Goal: Transaction & Acquisition: Purchase product/service

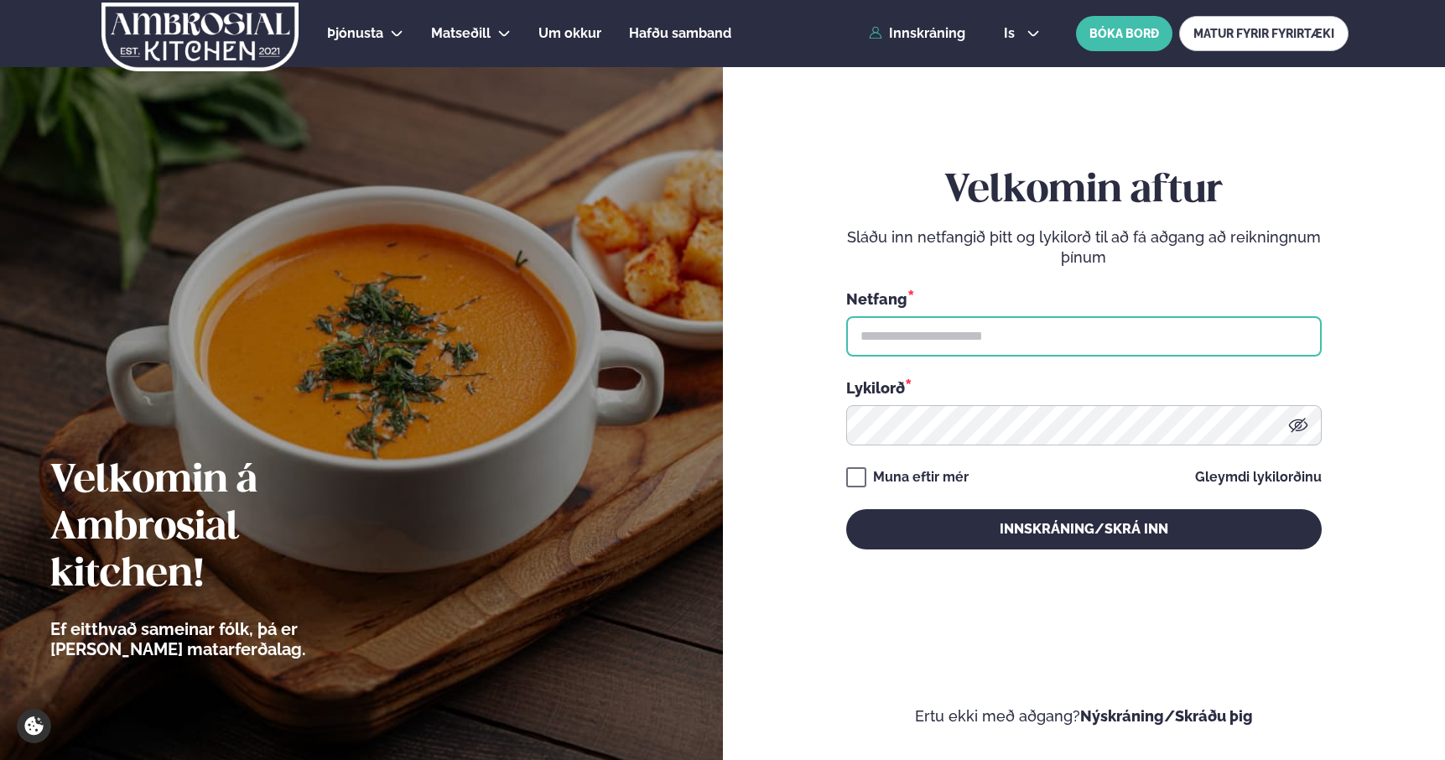
click at [982, 346] on input "text" at bounding box center [1084, 336] width 476 height 40
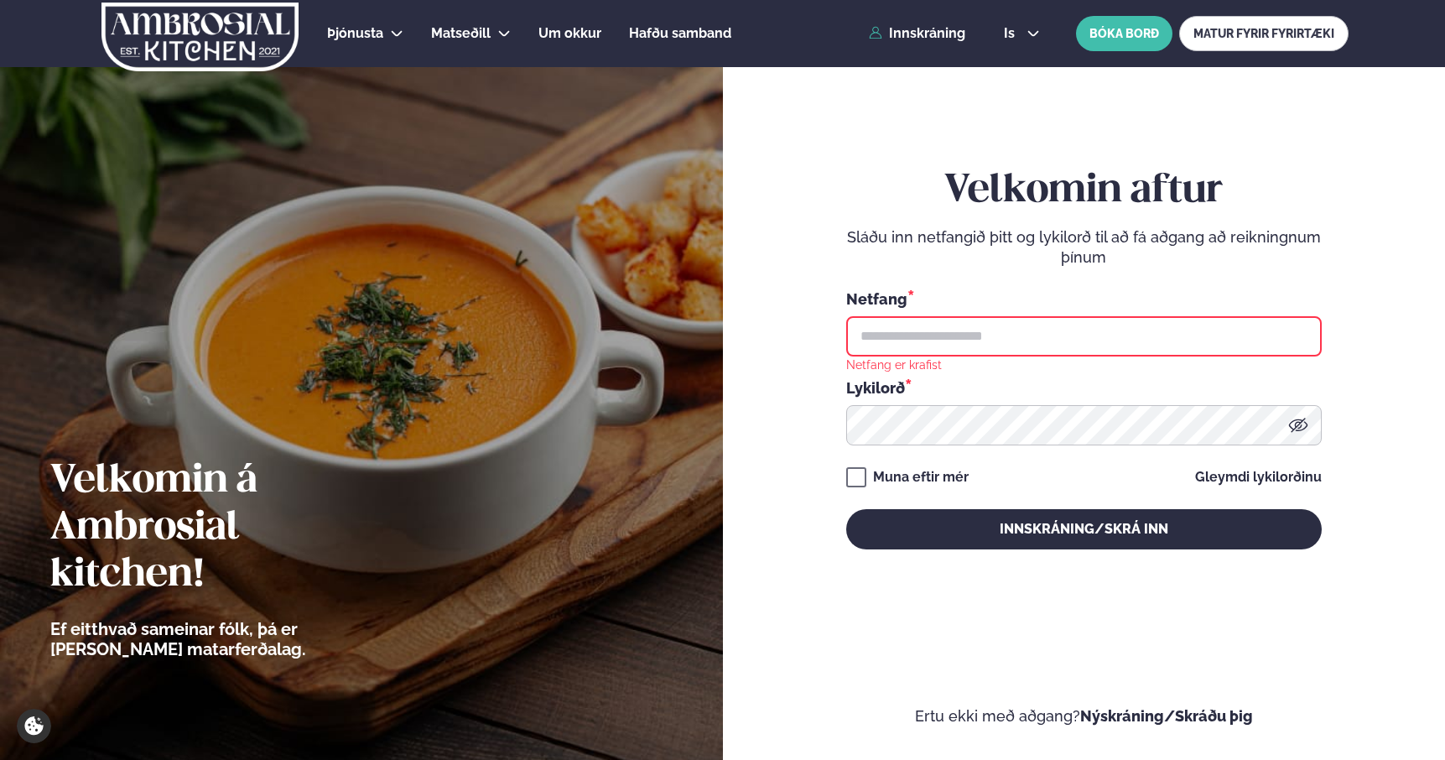
click at [965, 347] on input "text" at bounding box center [1084, 336] width 476 height 40
type input "**********"
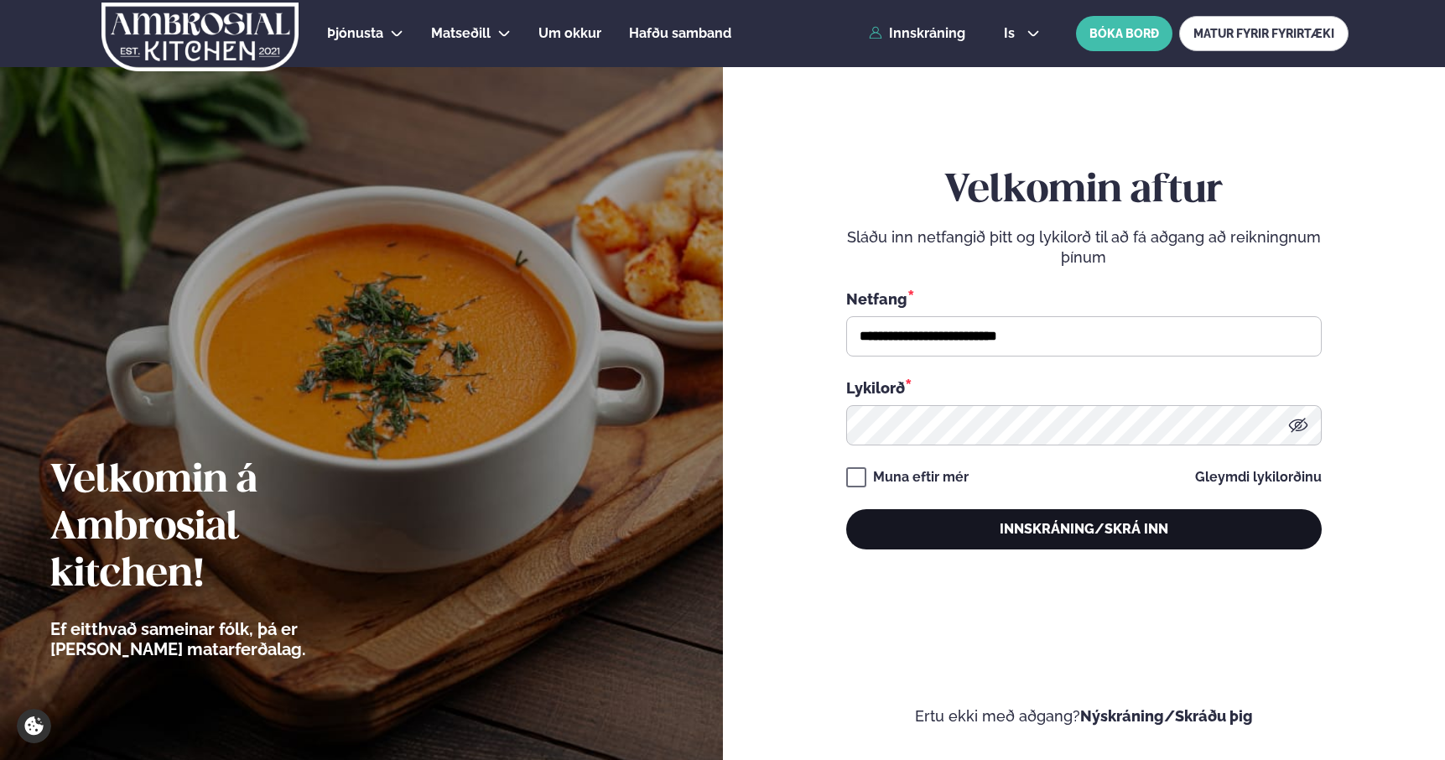
click at [965, 523] on button "Innskráning/Skrá inn" at bounding box center [1084, 529] width 476 height 40
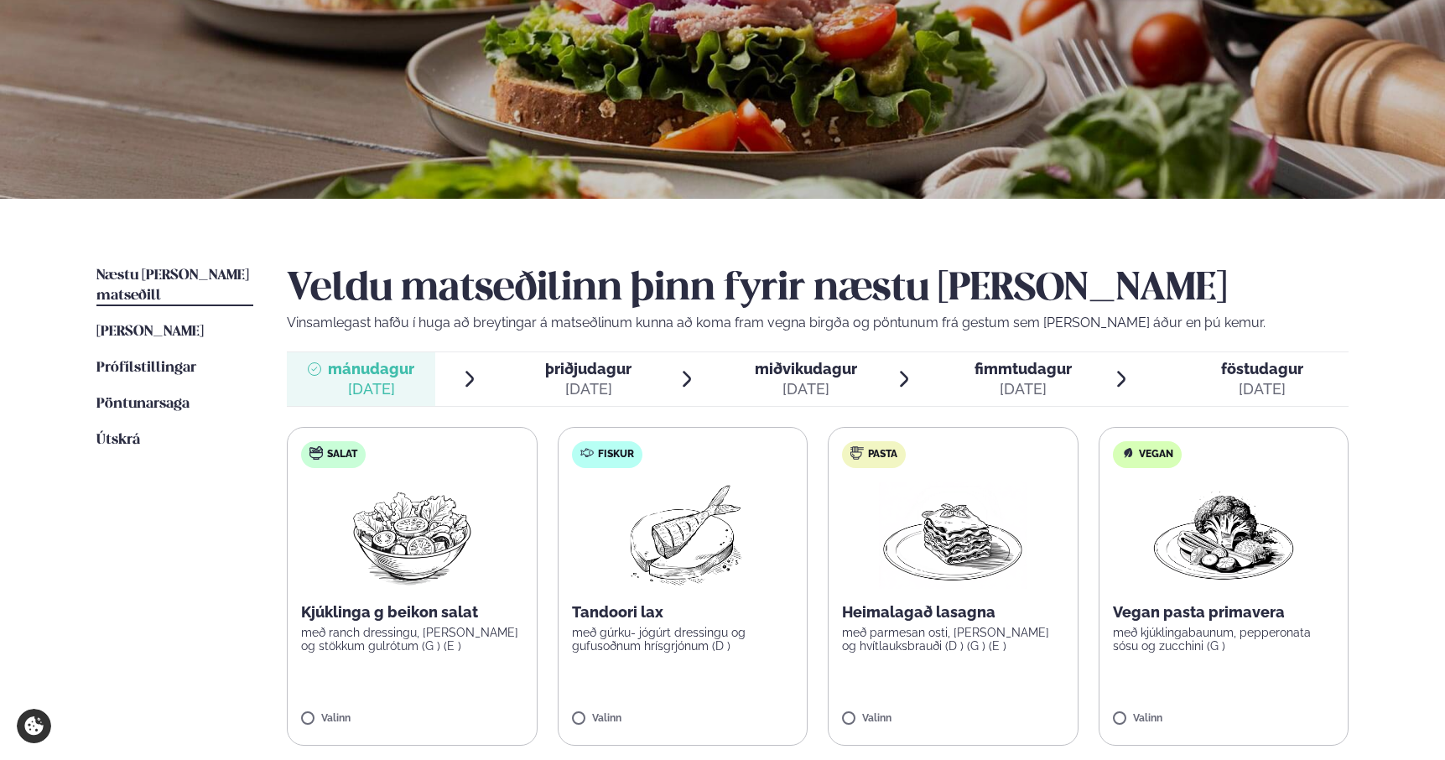
scroll to position [180, 0]
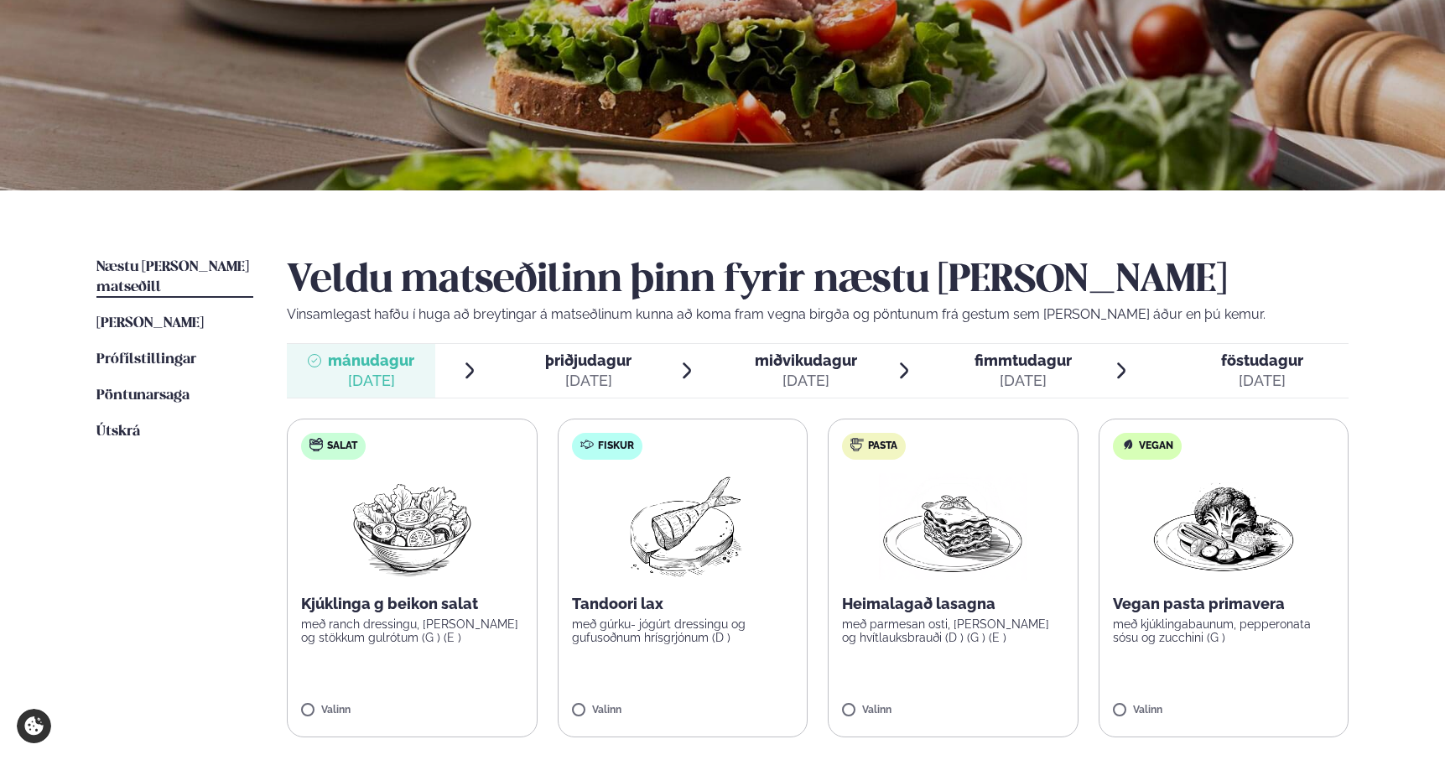
click at [871, 572] on label "Pasta Heimalagað lasagna með parmesan osti, basil pesto og hvítlauksbrauði (D )…" at bounding box center [953, 578] width 251 height 319
click at [762, 588] on label "Fiskur Tandoori lax með gúrku- jógúrt dressingu og gufusoðnum hrísgrjónum (D ) …" at bounding box center [683, 578] width 251 height 319
click at [762, 588] on label "Fiskur Tandoori lax með gúrku- jógúrt dressingu og gufusoðnum hrísgrjónum (D ) 1" at bounding box center [683, 578] width 251 height 319
click at [648, 709] on div at bounding box center [633, 702] width 64 height 34
click at [777, 575] on label "Fiskur Tandoori lax með gúrku- jógúrt dressingu og gufusoðnum hrísgrjónum (D ) …" at bounding box center [683, 578] width 251 height 319
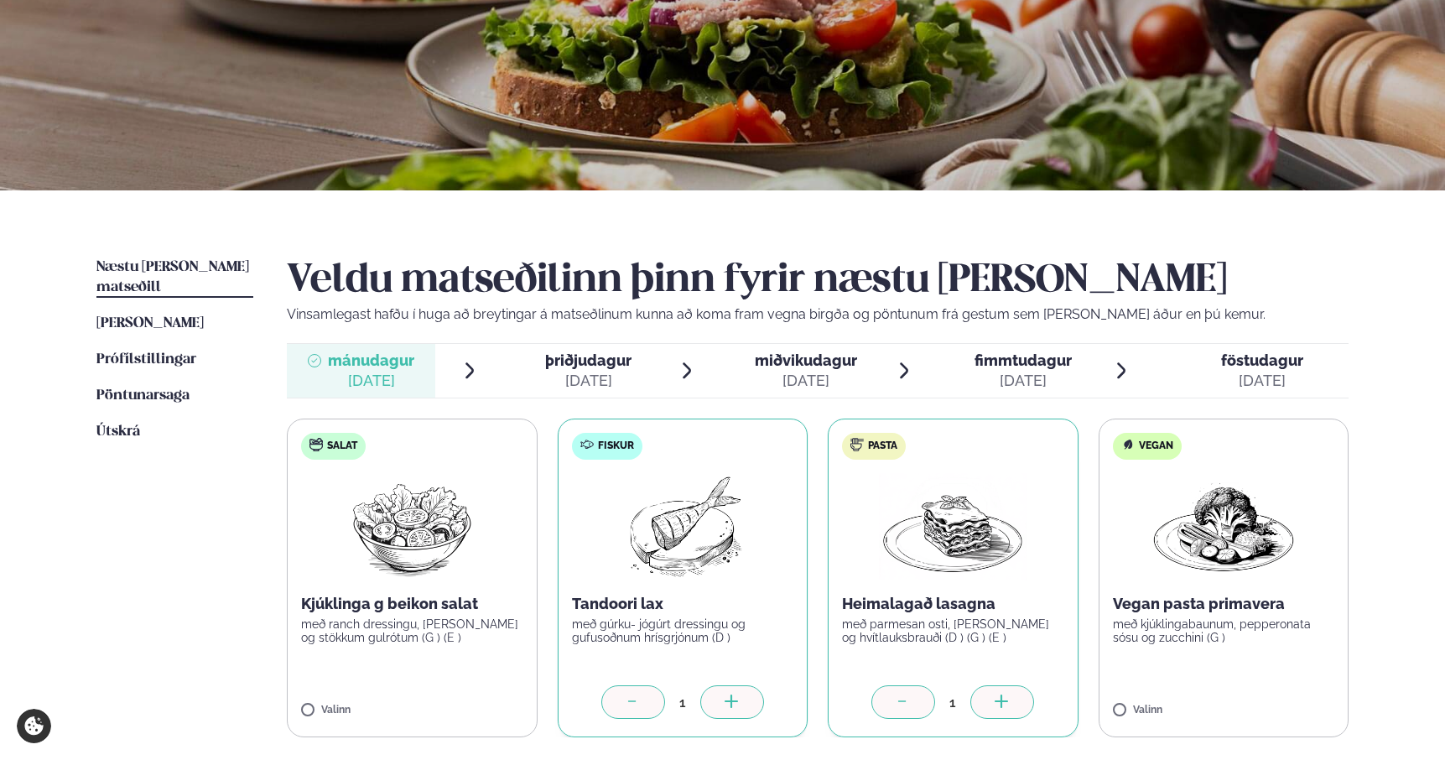
click at [904, 689] on div at bounding box center [903, 702] width 64 height 34
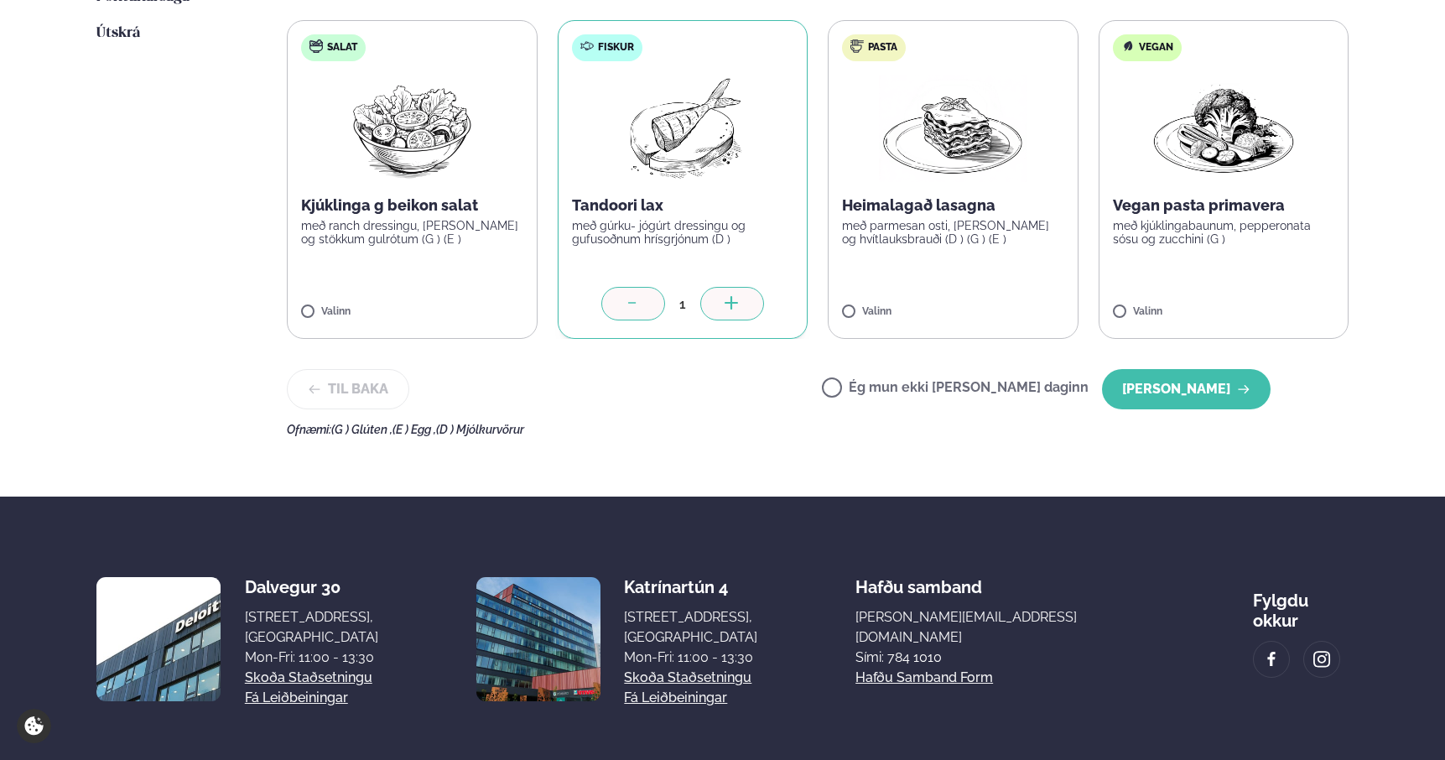
scroll to position [585, 0]
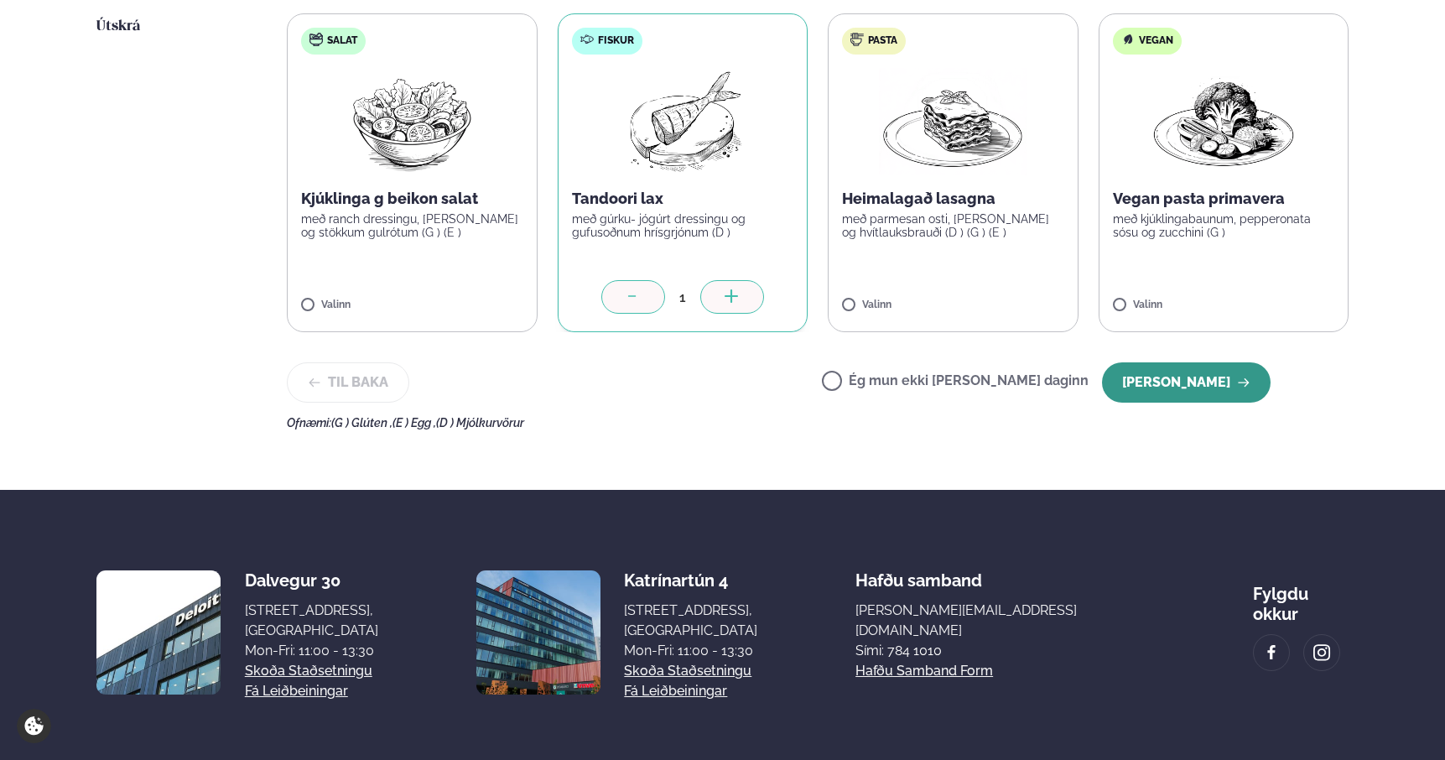
click at [1218, 395] on button "[PERSON_NAME]" at bounding box center [1186, 382] width 169 height 40
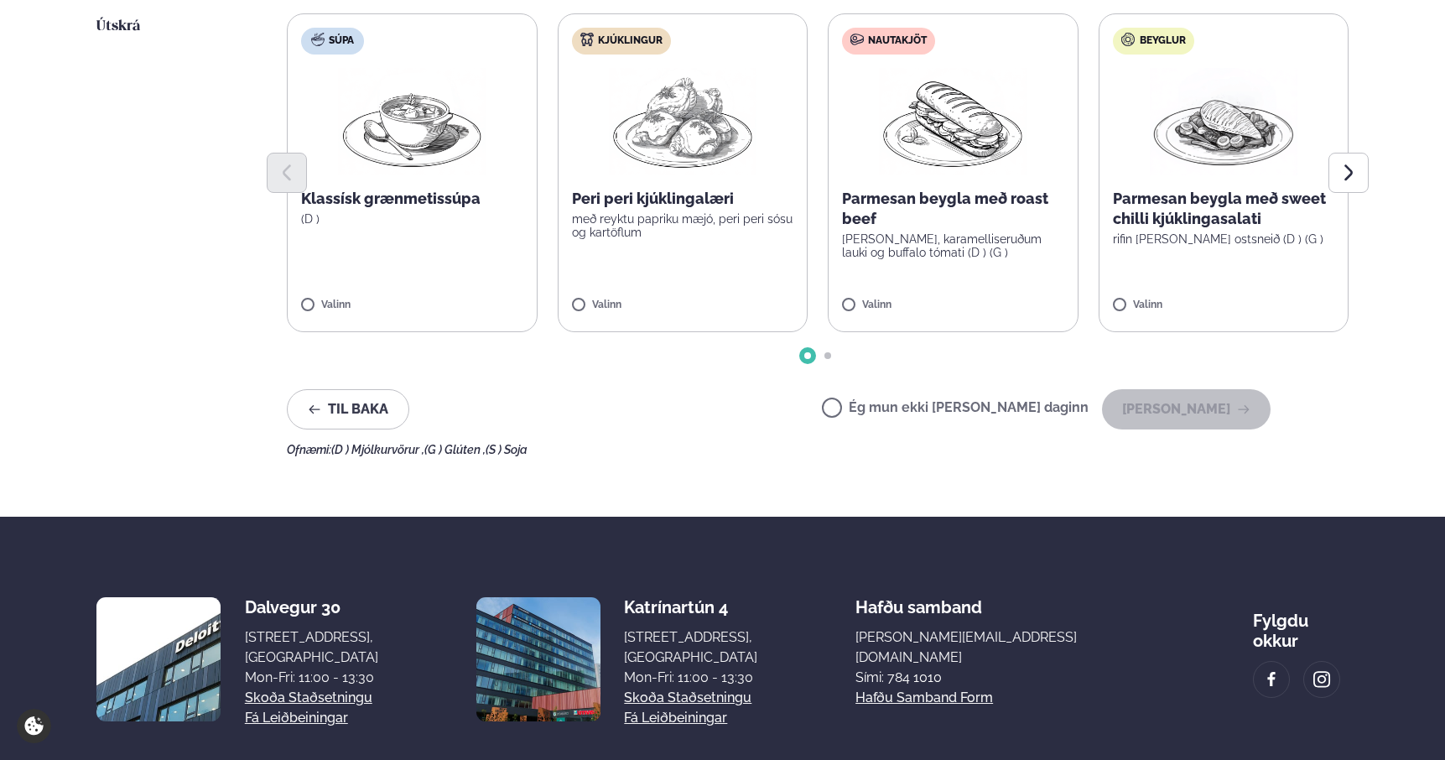
click at [726, 291] on label "Kjúklingur Peri peri kjúklingalæri með reyktu papriku mæjó, peri peri sósu og k…" at bounding box center [683, 172] width 251 height 319
click at [1187, 403] on button "[PERSON_NAME]" at bounding box center [1186, 409] width 169 height 40
